Goal: Use online tool/utility

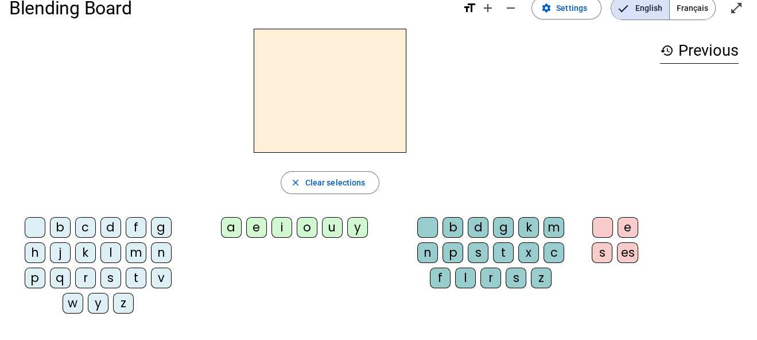
scroll to position [25, 0]
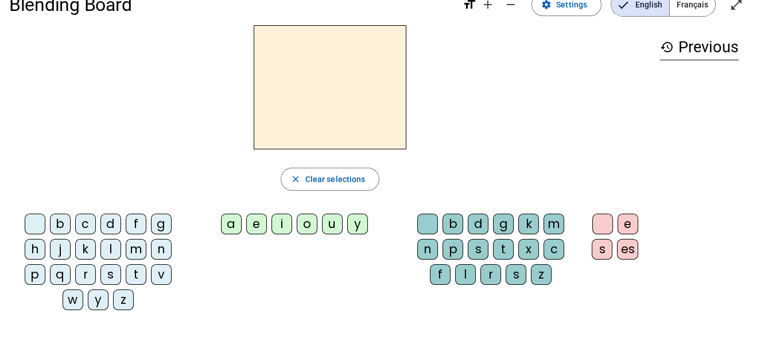
click at [223, 222] on div "a" at bounding box center [231, 224] width 21 height 21
click at [227, 220] on div "a" at bounding box center [231, 224] width 21 height 21
click at [230, 227] on div "a" at bounding box center [231, 224] width 21 height 21
click at [466, 275] on div "l" at bounding box center [465, 274] width 21 height 21
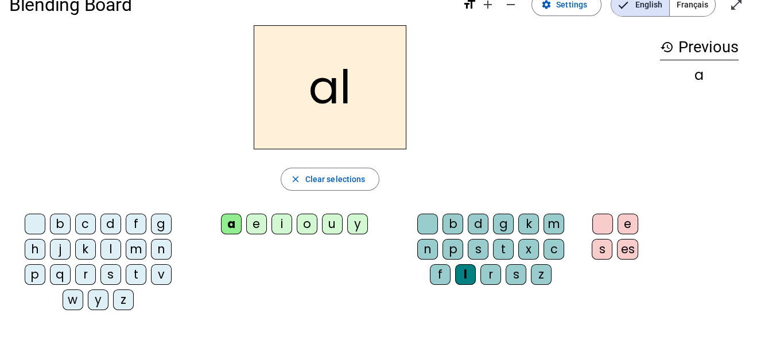
click at [235, 220] on div "a" at bounding box center [231, 224] width 21 height 21
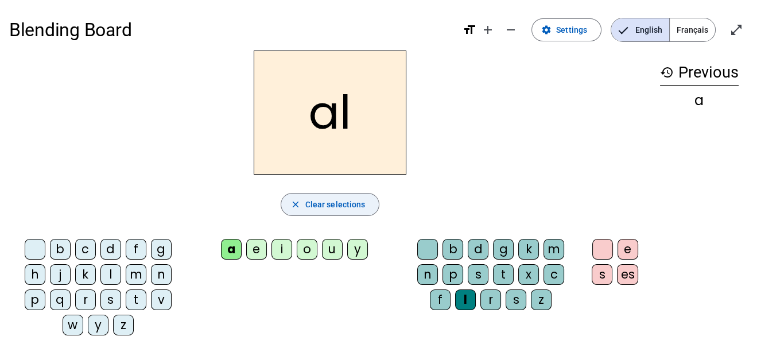
click at [310, 206] on span "Clear selections" at bounding box center [335, 204] width 60 height 14
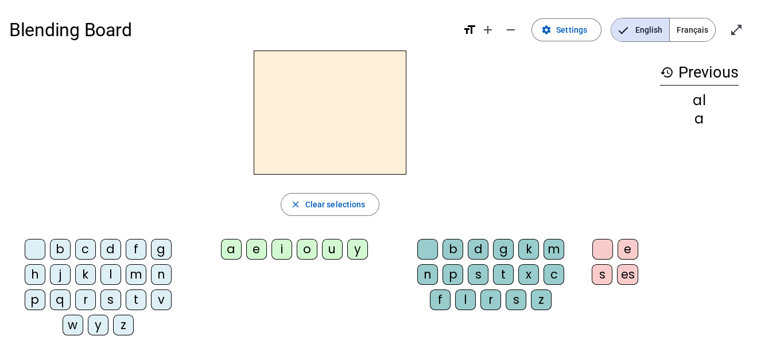
click at [230, 249] on div "a" at bounding box center [231, 249] width 21 height 21
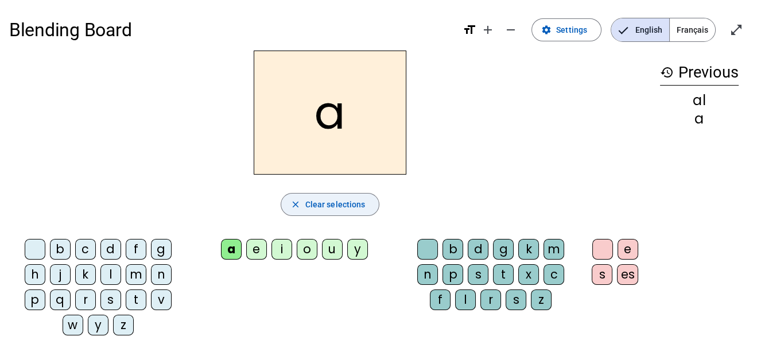
click at [329, 201] on span "Clear selections" at bounding box center [335, 204] width 60 height 14
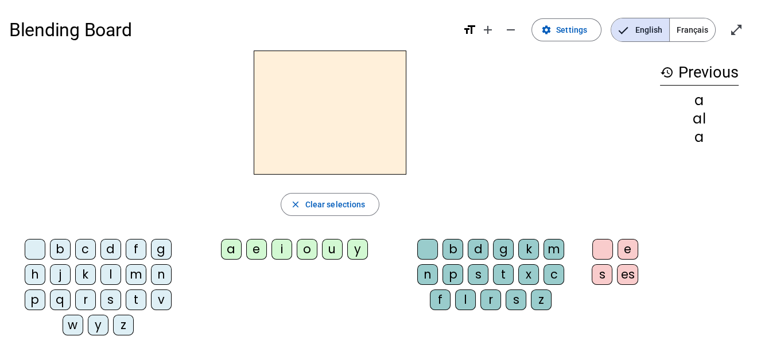
click at [470, 296] on div "l" at bounding box center [465, 299] width 21 height 21
click at [335, 197] on span "Clear selections" at bounding box center [335, 204] width 60 height 14
click at [230, 248] on div "a" at bounding box center [231, 249] width 21 height 21
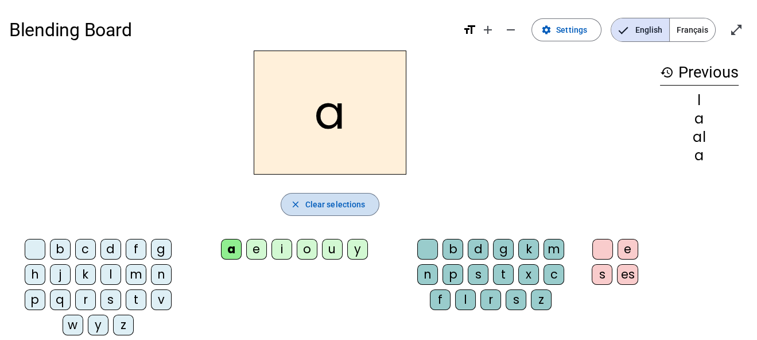
click at [316, 201] on span "Clear selections" at bounding box center [335, 204] width 60 height 14
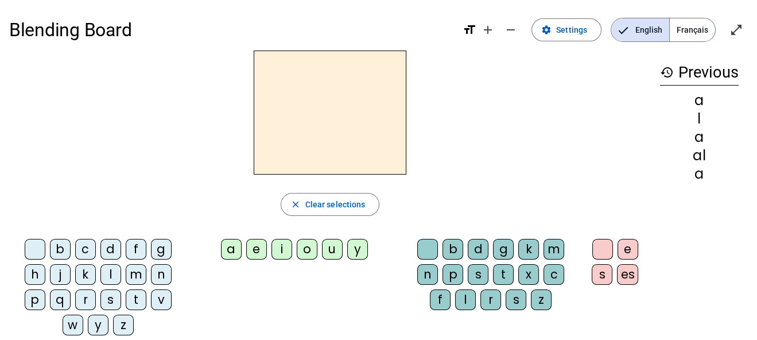
click at [466, 298] on div "l" at bounding box center [465, 299] width 21 height 21
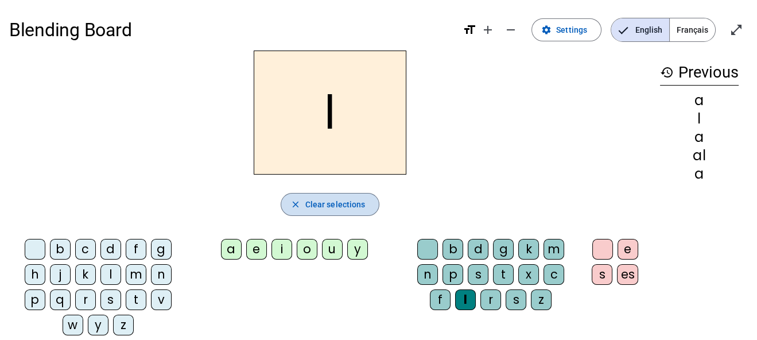
click at [351, 211] on span "button" at bounding box center [330, 205] width 98 height 28
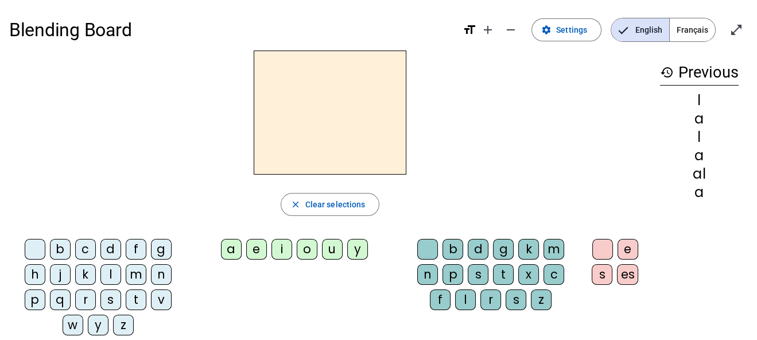
click at [460, 296] on div "l" at bounding box center [465, 299] width 21 height 21
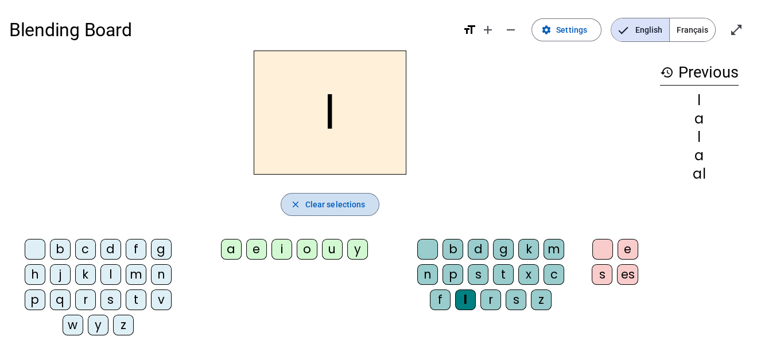
click at [361, 200] on span "Clear selections" at bounding box center [335, 204] width 60 height 14
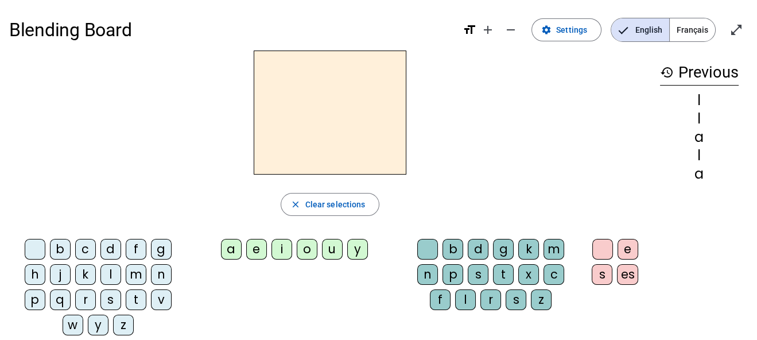
click at [236, 249] on div "a" at bounding box center [231, 249] width 21 height 21
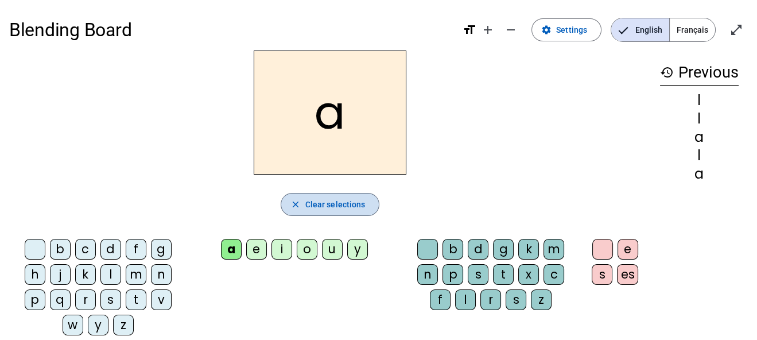
click at [315, 208] on span "Clear selections" at bounding box center [335, 204] width 60 height 14
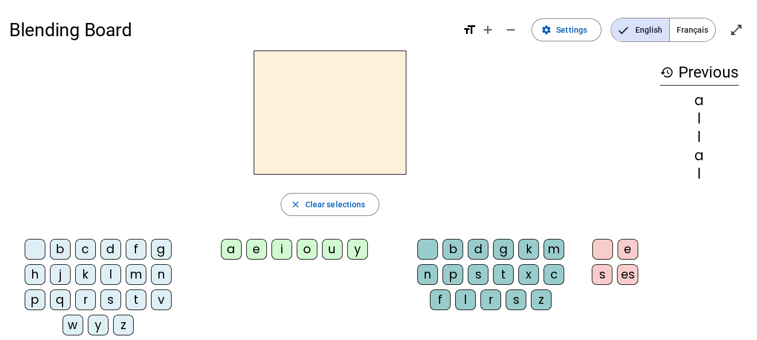
click at [223, 246] on div "a" at bounding box center [231, 249] width 21 height 21
click at [105, 280] on div "l" at bounding box center [110, 274] width 21 height 21
click at [37, 253] on div at bounding box center [35, 249] width 21 height 21
click at [467, 292] on div "l" at bounding box center [465, 299] width 21 height 21
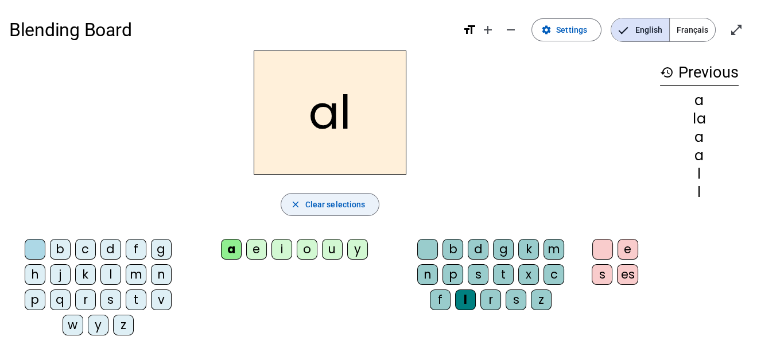
click at [329, 207] on span "Clear selections" at bounding box center [335, 204] width 60 height 14
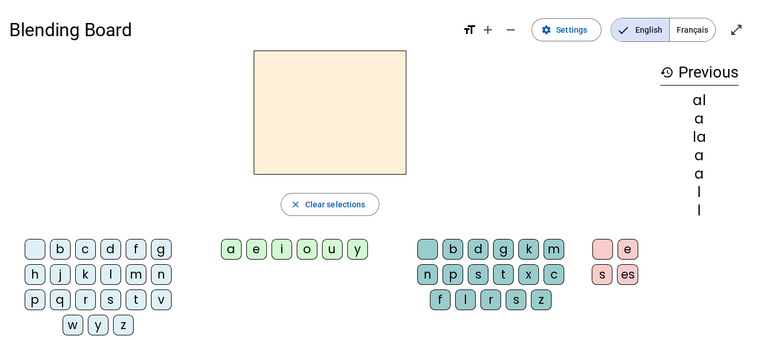
click at [110, 279] on div "l" at bounding box center [110, 274] width 21 height 21
click at [232, 256] on div "a" at bounding box center [231, 249] width 21 height 21
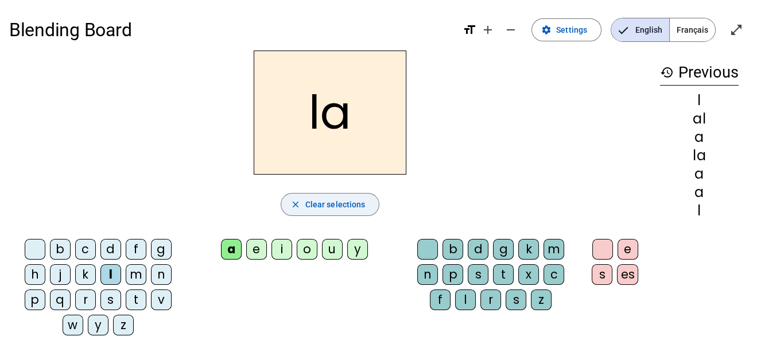
click at [347, 203] on span "Clear selections" at bounding box center [335, 204] width 60 height 14
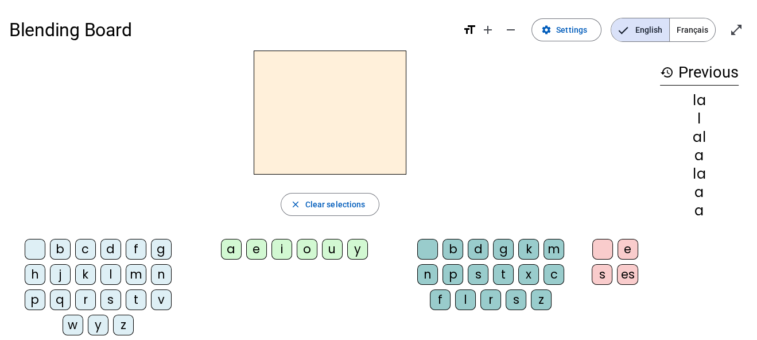
click at [224, 250] on div "a" at bounding box center [231, 249] width 21 height 21
click at [467, 302] on div "l" at bounding box center [465, 299] width 21 height 21
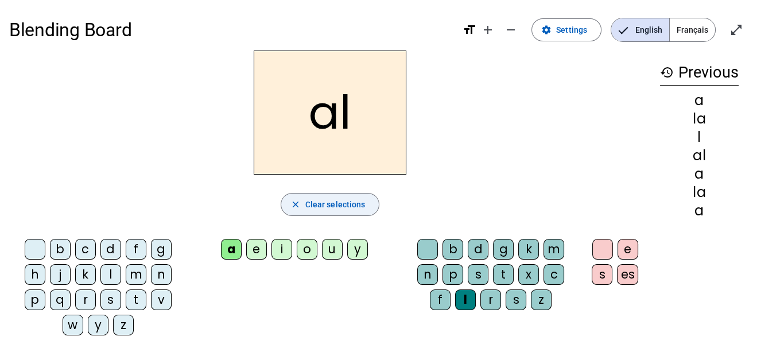
click at [361, 208] on span "Clear selections" at bounding box center [335, 204] width 60 height 14
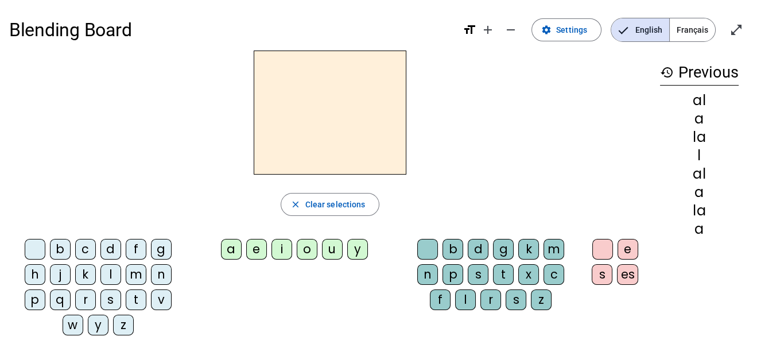
click at [103, 277] on div "l" at bounding box center [110, 274] width 21 height 21
click at [232, 249] on div "a" at bounding box center [231, 249] width 21 height 21
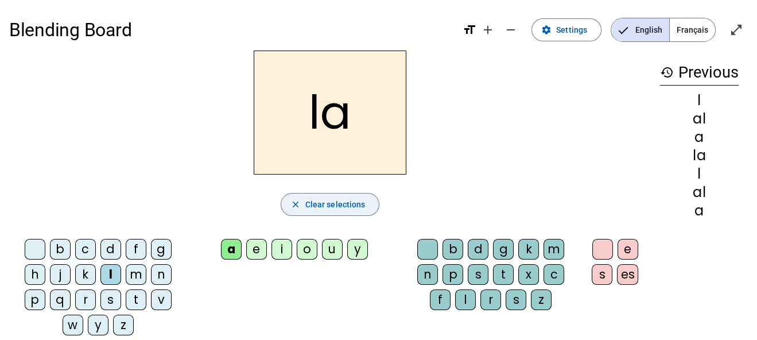
click at [313, 206] on span "Clear selections" at bounding box center [335, 204] width 60 height 14
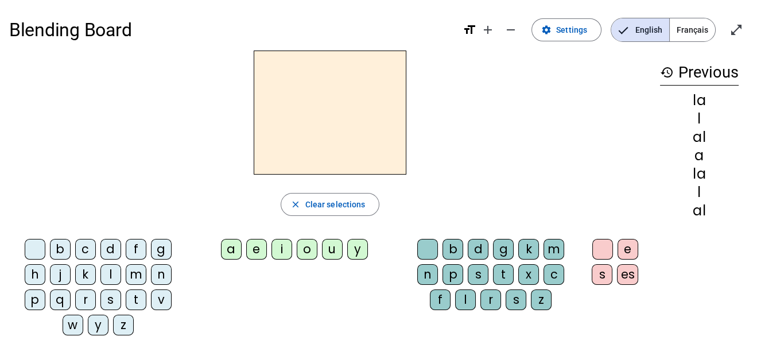
click at [230, 252] on div "a" at bounding box center [231, 249] width 21 height 21
click at [464, 301] on div "l" at bounding box center [465, 299] width 21 height 21
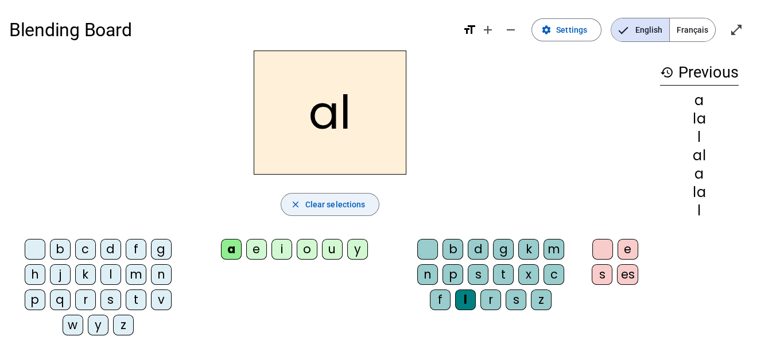
click at [294, 200] on mat-icon "close" at bounding box center [295, 204] width 10 height 10
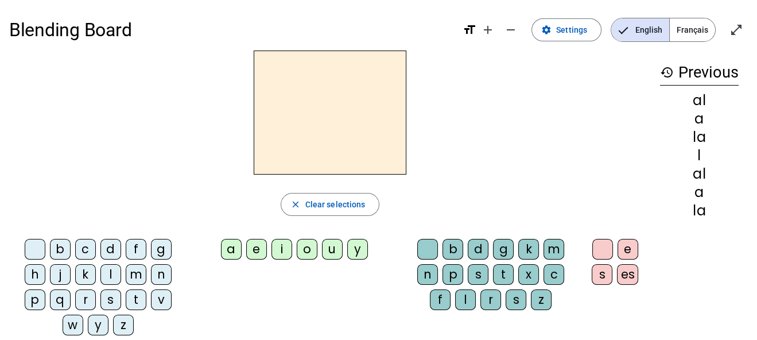
click at [110, 270] on div "l" at bounding box center [110, 274] width 21 height 21
click at [232, 253] on div "a" at bounding box center [231, 249] width 21 height 21
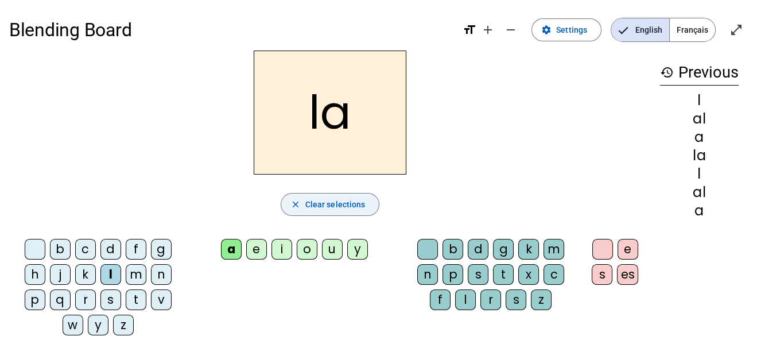
click at [315, 204] on span "Clear selections" at bounding box center [335, 204] width 60 height 14
